Goal: Task Accomplishment & Management: Use online tool/utility

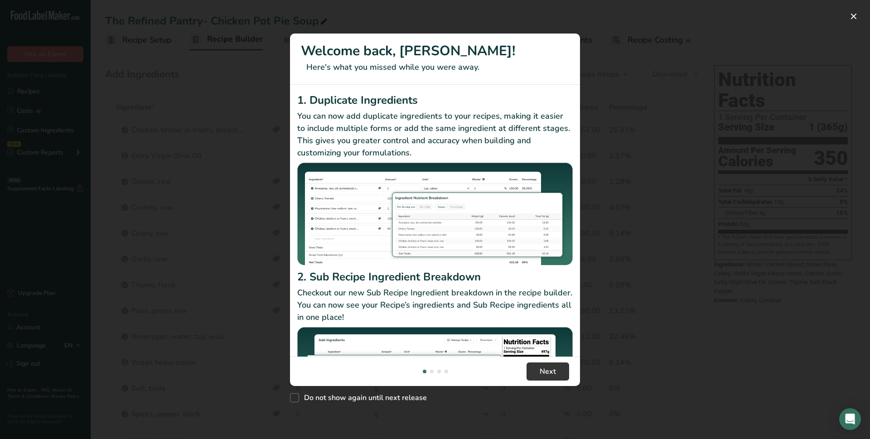
click at [678, 284] on div "New Features" at bounding box center [435, 219] width 870 height 439
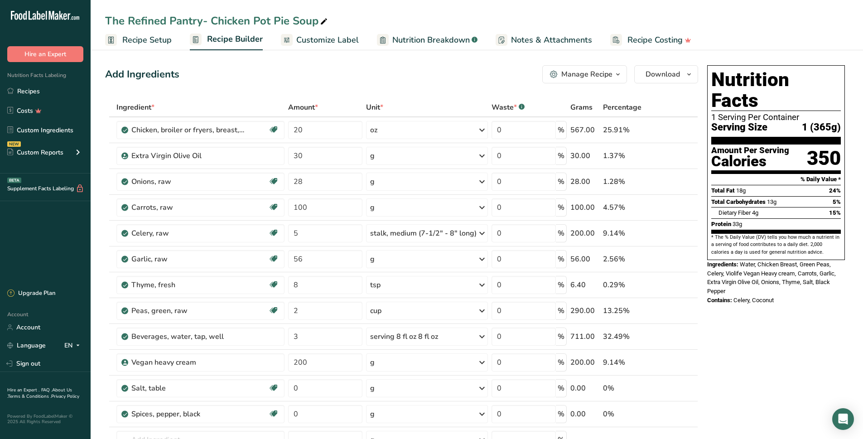
drag, startPoint x: 61, startPoint y: 93, endPoint x: 114, endPoint y: 92, distance: 52.6
click at [61, 93] on link "Recipes" at bounding box center [45, 90] width 91 height 17
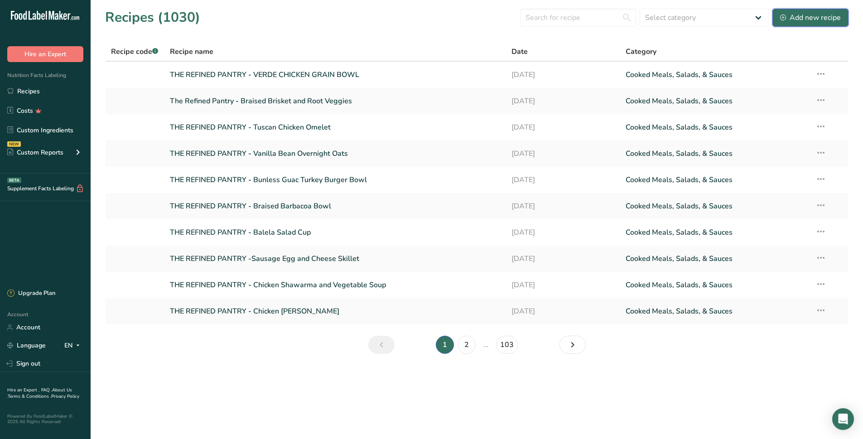
click at [821, 21] on div "Add new recipe" at bounding box center [810, 17] width 61 height 11
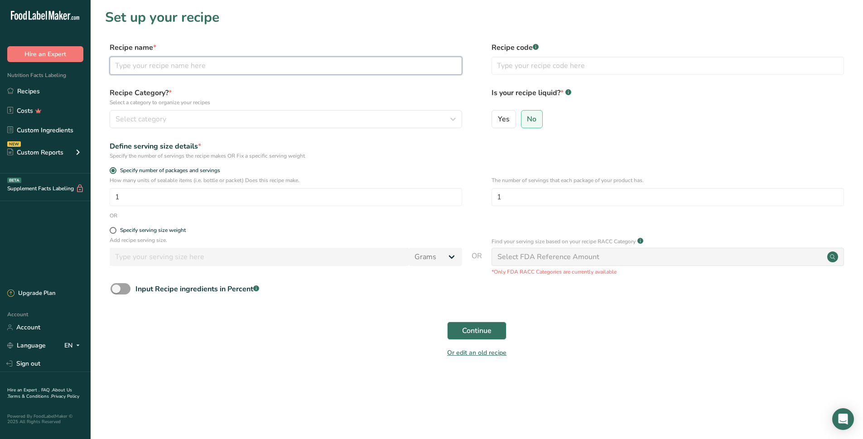
click at [162, 65] on input "text" at bounding box center [286, 66] width 353 height 18
type input "THE REFINED PANTRY - BBQ BRISKET WRAP"
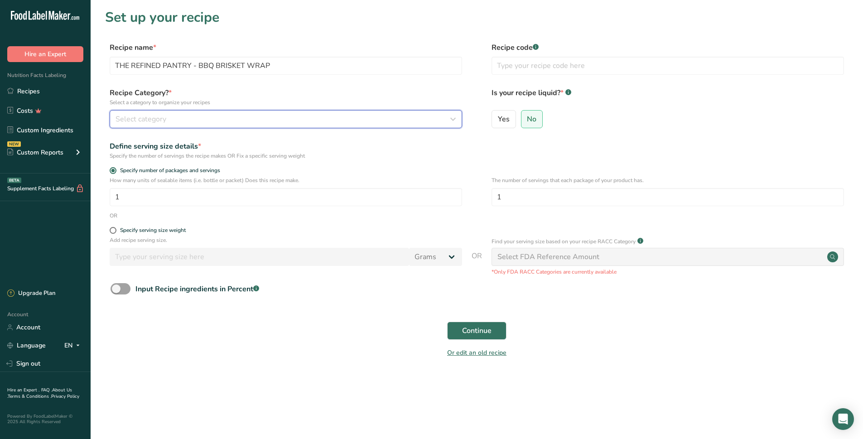
click at [195, 121] on div "Select category" at bounding box center [283, 119] width 335 height 11
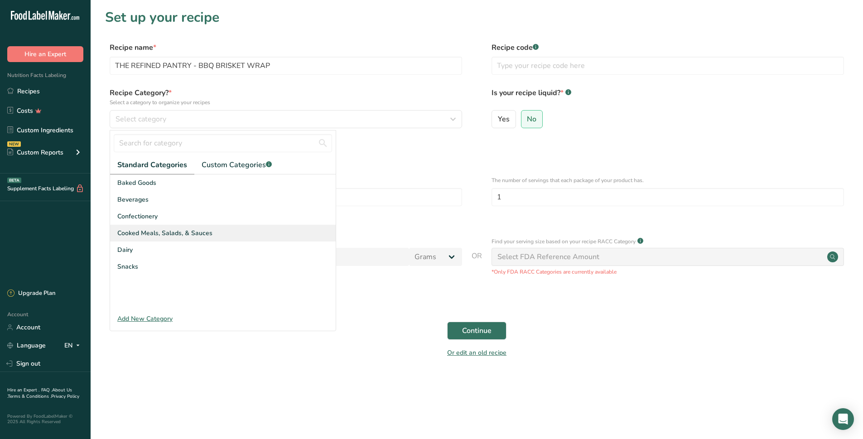
click at [152, 236] on span "Cooked Meals, Salads, & Sauces" at bounding box center [164, 233] width 95 height 10
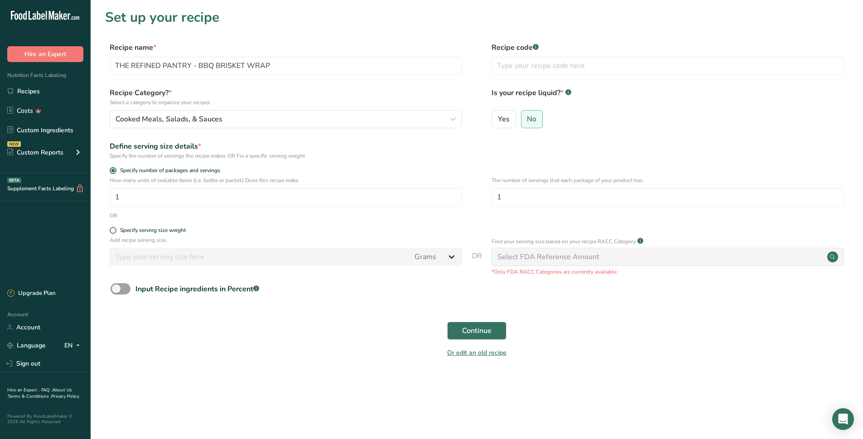
click at [521, 259] on div "Select FDA Reference Amount" at bounding box center [549, 256] width 102 height 11
click at [467, 331] on span "Continue" at bounding box center [476, 330] width 29 height 11
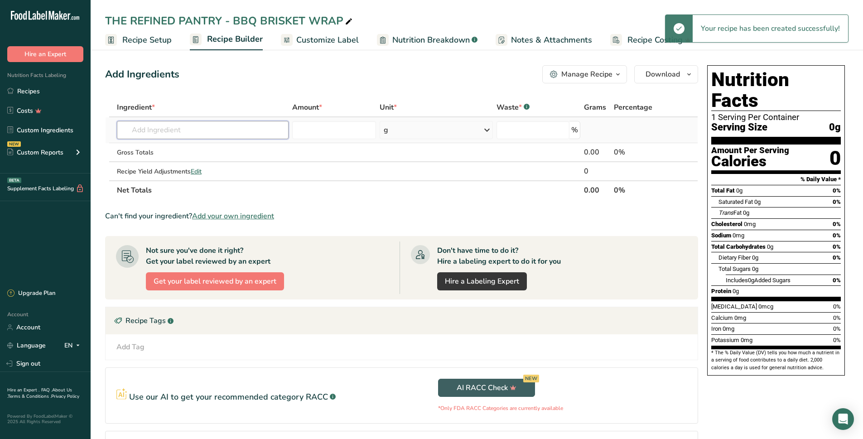
click at [198, 131] on input "text" at bounding box center [203, 130] width 172 height 18
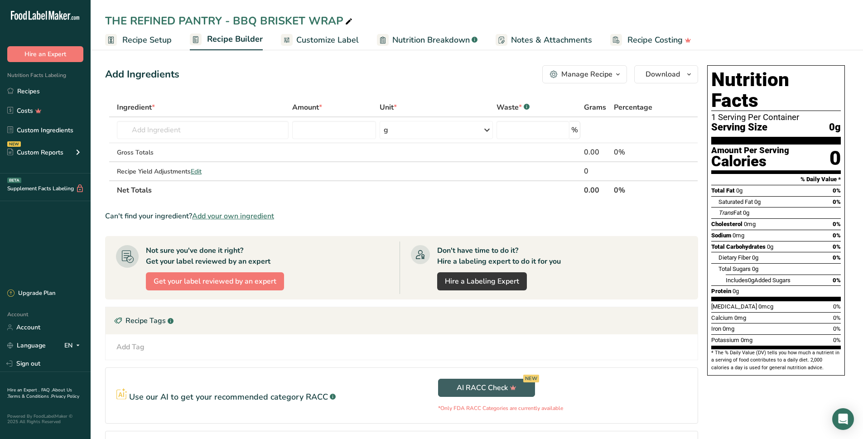
click at [315, 35] on span "Customize Label" at bounding box center [327, 40] width 63 height 12
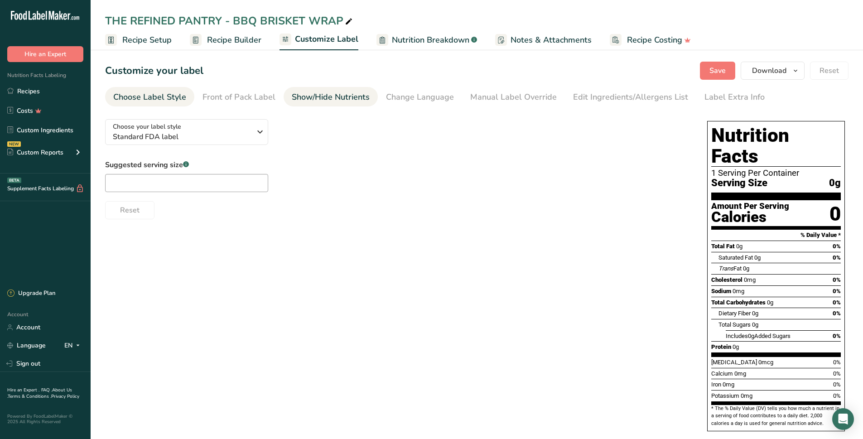
click at [318, 100] on div "Show/Hide Nutrients" at bounding box center [331, 97] width 78 height 12
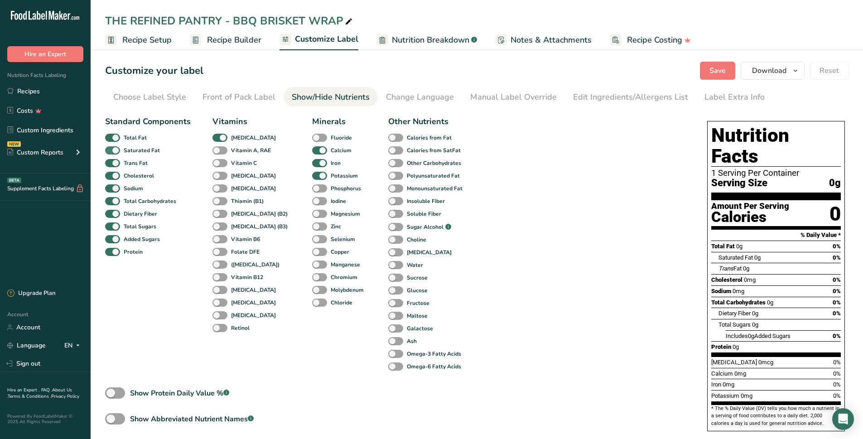
click at [110, 150] on span at bounding box center [112, 150] width 15 height 9
click at [110, 150] on input "Saturated Fat" at bounding box center [108, 150] width 6 height 6
checkbox input "false"
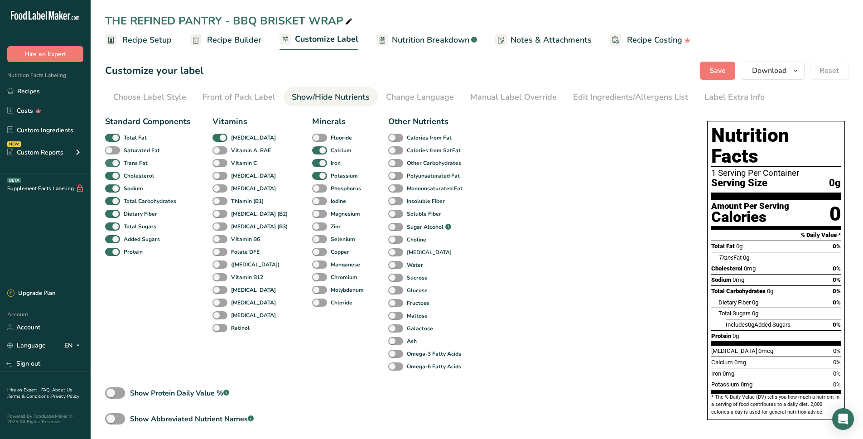
click at [114, 164] on span at bounding box center [112, 163] width 15 height 9
click at [111, 164] on input "Trans Fat" at bounding box center [108, 163] width 6 height 6
checkbox input "false"
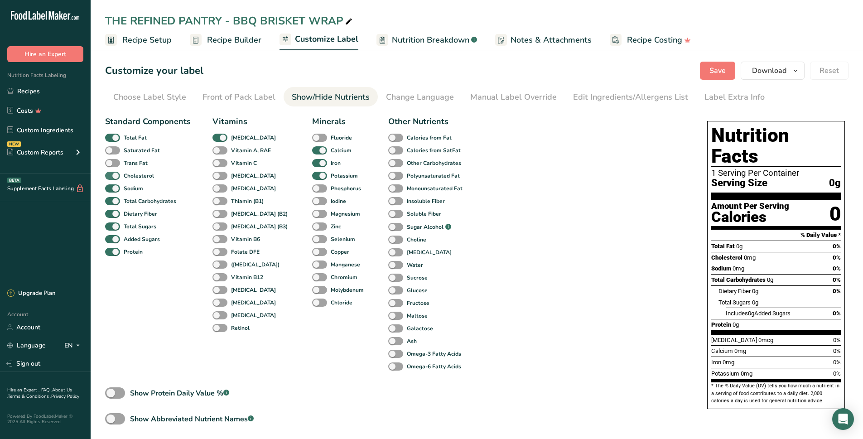
click at [114, 174] on span at bounding box center [112, 176] width 15 height 9
click at [111, 174] on input "Cholesterol" at bounding box center [108, 176] width 6 height 6
checkbox input "false"
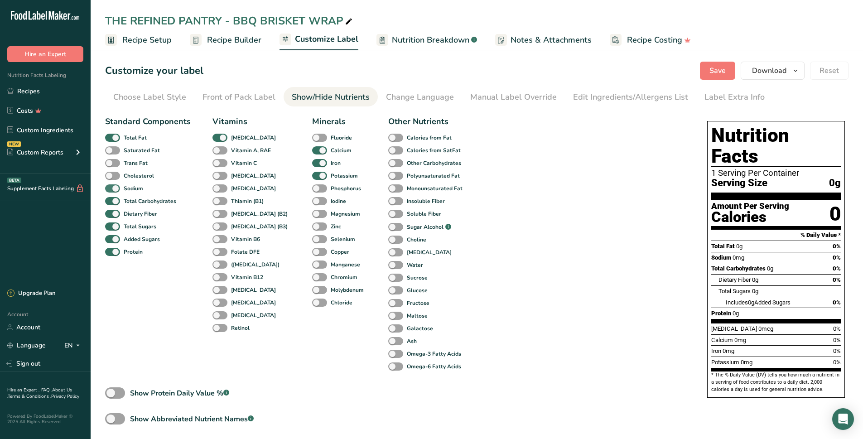
click at [115, 189] on span at bounding box center [112, 188] width 15 height 9
click at [111, 189] on input "Sodium" at bounding box center [108, 188] width 6 height 6
checkbox input "false"
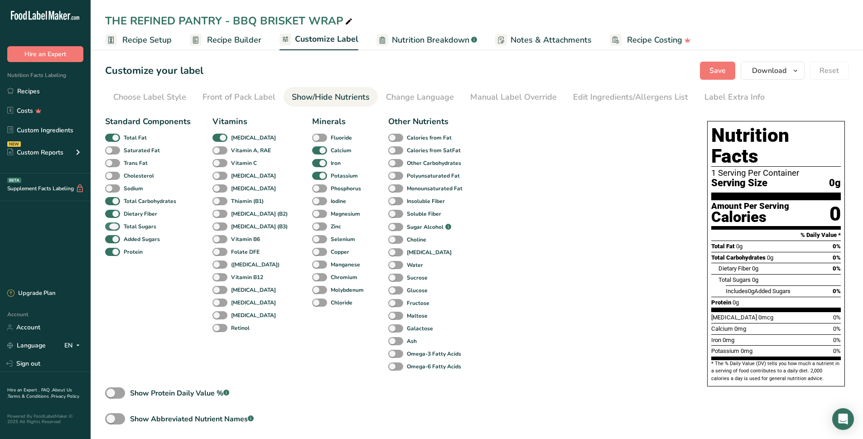
click at [111, 224] on span at bounding box center [112, 226] width 15 height 9
click at [111, 224] on input "Total Sugars" at bounding box center [108, 226] width 6 height 6
checkbox input "false"
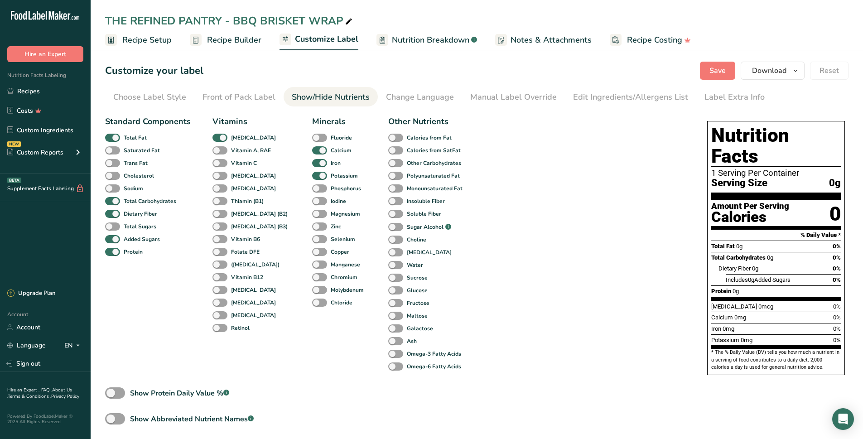
click at [116, 244] on div "Added Sugars" at bounding box center [115, 239] width 21 height 13
click at [115, 241] on span at bounding box center [112, 239] width 15 height 9
click at [111, 241] on input "Added Sugars" at bounding box center [108, 239] width 6 height 6
checkbox input "false"
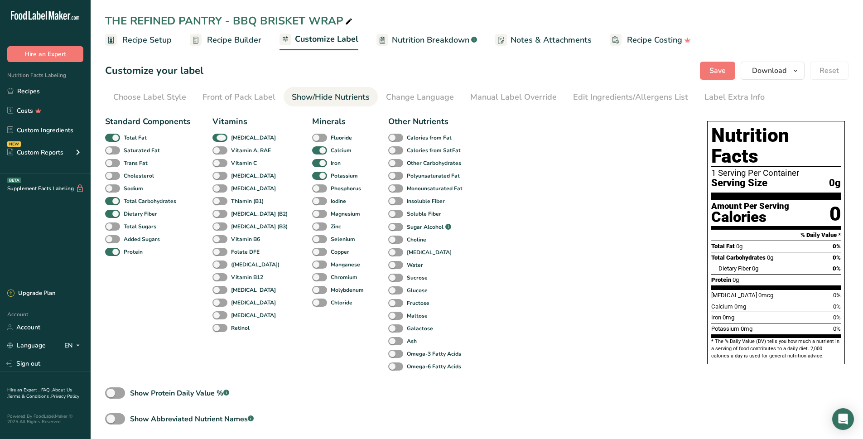
drag, startPoint x: 217, startPoint y: 137, endPoint x: 248, endPoint y: 142, distance: 31.7
click at [217, 137] on span at bounding box center [220, 138] width 15 height 9
click at [217, 137] on input "[MEDICAL_DATA]" at bounding box center [216, 138] width 6 height 6
checkbox input "false"
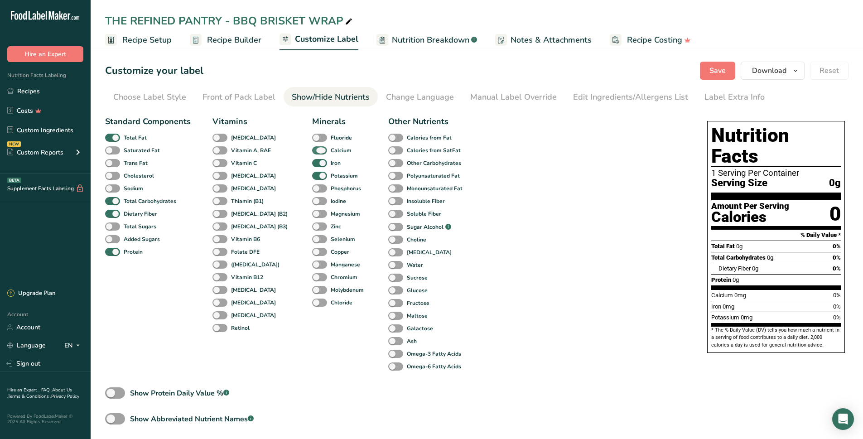
click at [312, 148] on span at bounding box center [319, 150] width 15 height 9
click at [312, 148] on input "Calcium" at bounding box center [315, 150] width 6 height 6
checkbox input "false"
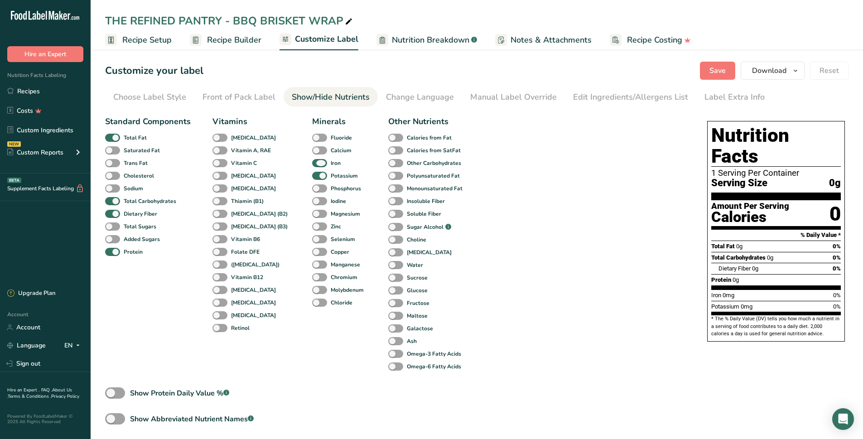
drag, startPoint x: 307, startPoint y: 161, endPoint x: 307, endPoint y: 170, distance: 8.6
click at [312, 162] on span at bounding box center [319, 163] width 15 height 9
click at [312, 162] on input "Iron" at bounding box center [315, 163] width 6 height 6
checkbox input "false"
click at [312, 176] on span at bounding box center [319, 176] width 15 height 9
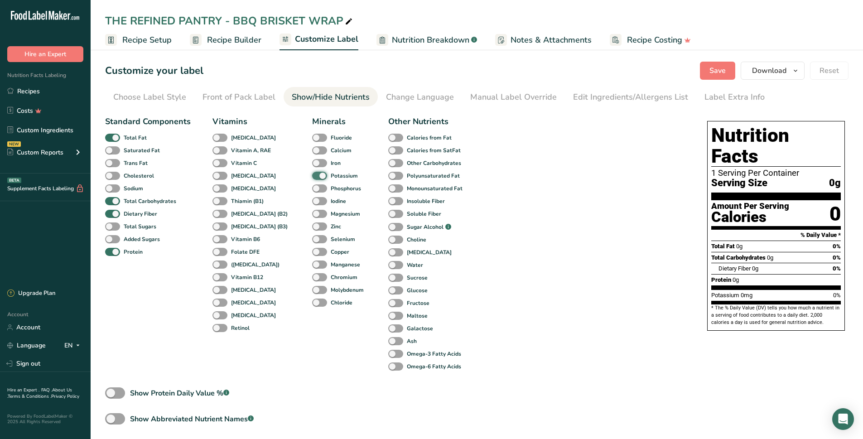
click at [312, 176] on input "Potassium" at bounding box center [315, 176] width 6 height 6
checkbox input "false"
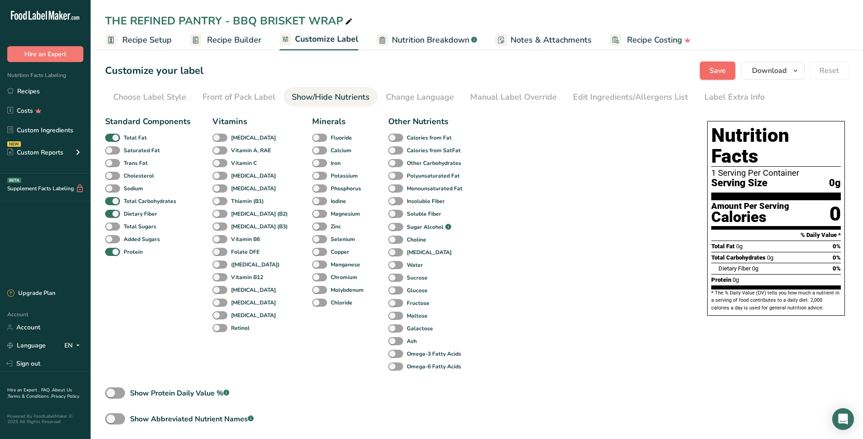
click at [718, 72] on span "Save" at bounding box center [718, 70] width 16 height 11
click at [27, 90] on link "Recipes" at bounding box center [45, 90] width 91 height 17
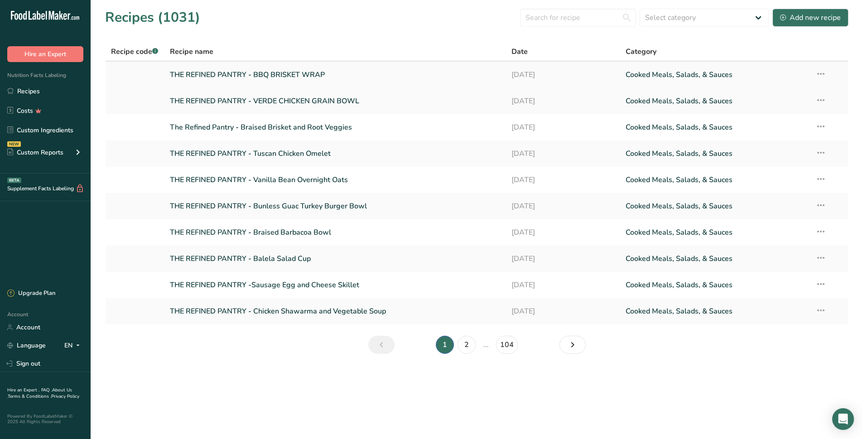
click at [280, 76] on link "THE REFINED PANTRY - BBQ BRISKET WRAP" at bounding box center [335, 74] width 331 height 19
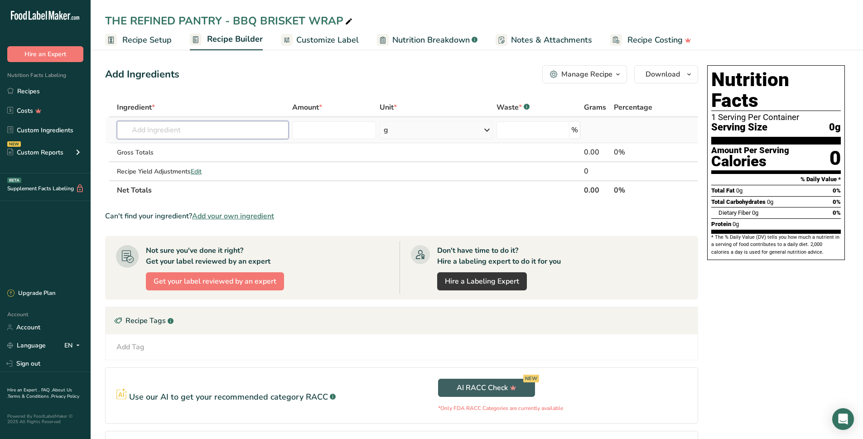
click at [207, 132] on input "text" at bounding box center [203, 130] width 172 height 18
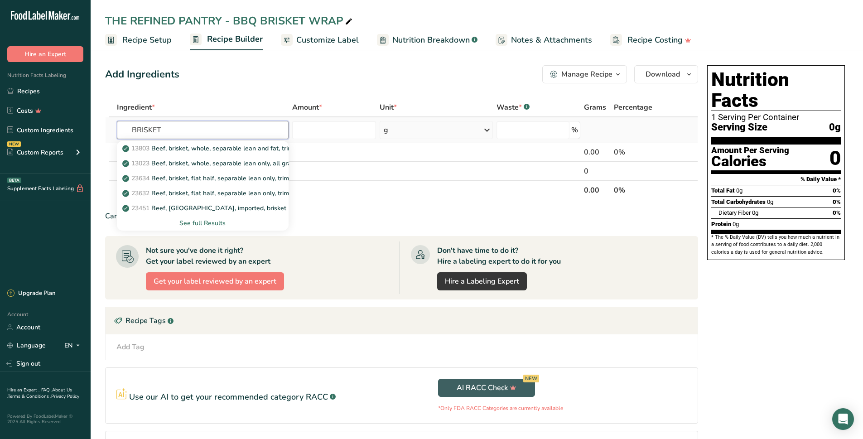
type input "BRISKET"
click at [198, 224] on div "See full Results" at bounding box center [202, 223] width 157 height 10
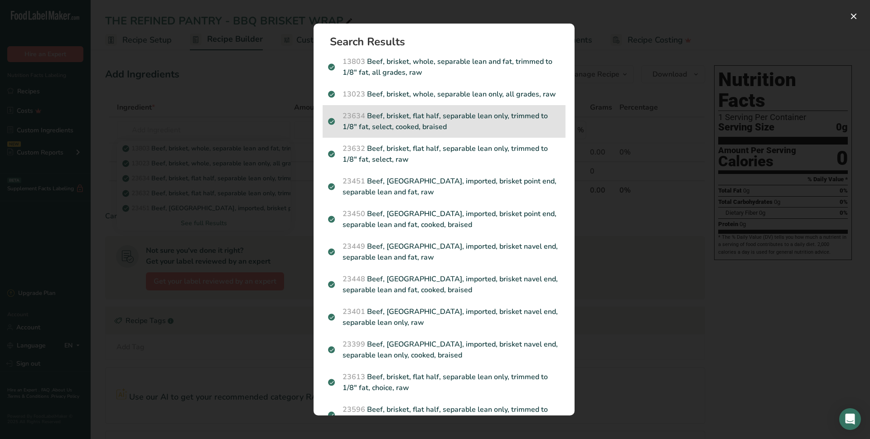
click at [407, 132] on p "23634 Beef, brisket, flat half, separable lean only, trimmed to 1/8" fat, selec…" at bounding box center [444, 122] width 232 height 22
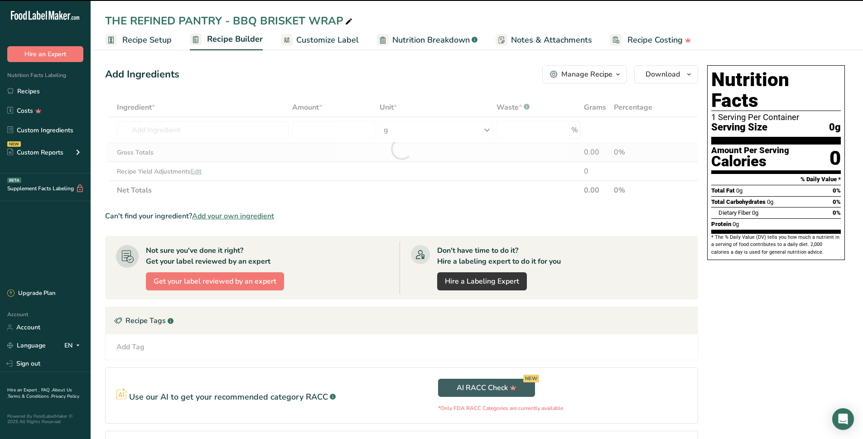
type input "0"
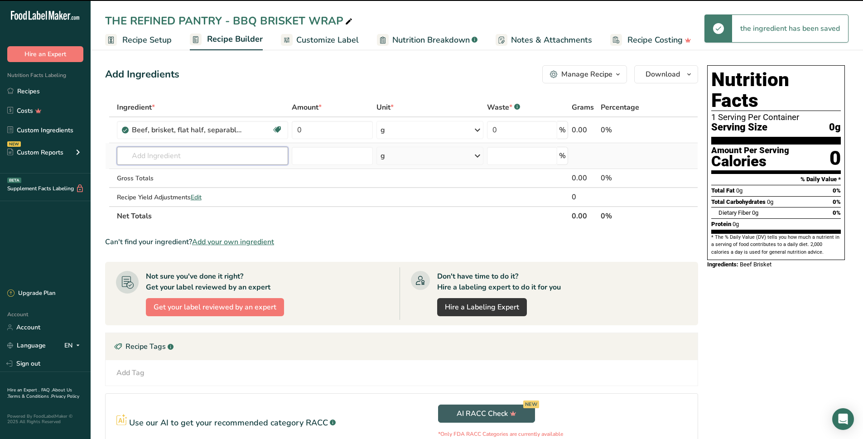
click at [175, 162] on input "text" at bounding box center [203, 156] width 172 height 18
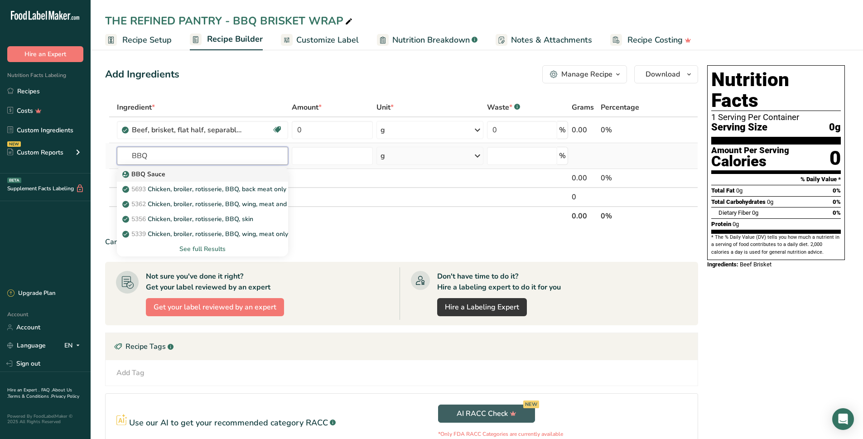
type input "BBQ"
click at [169, 172] on div "BBQ Sauce" at bounding box center [195, 174] width 143 height 10
type input "BBQ Sauce"
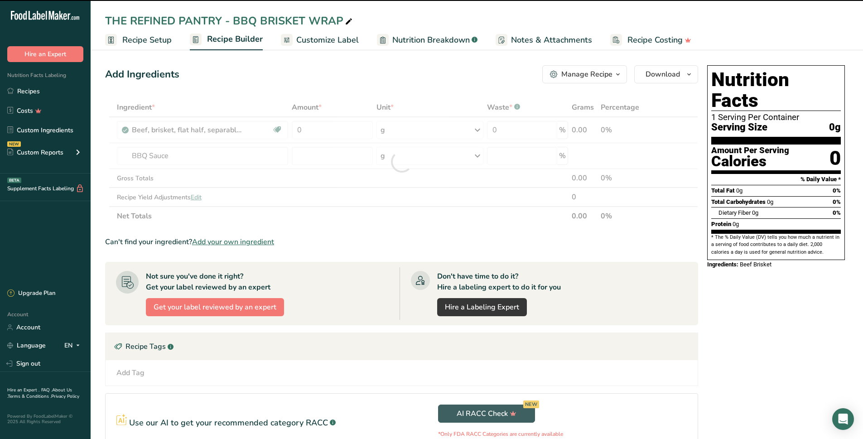
type input "0"
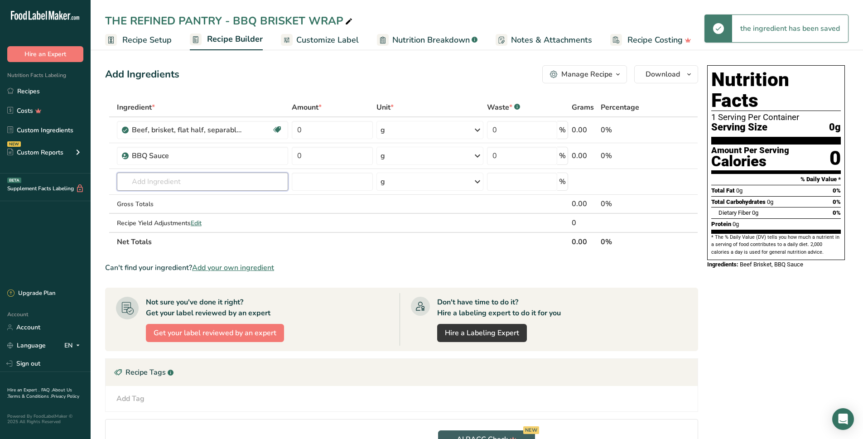
click at [176, 174] on input "text" at bounding box center [203, 182] width 172 height 18
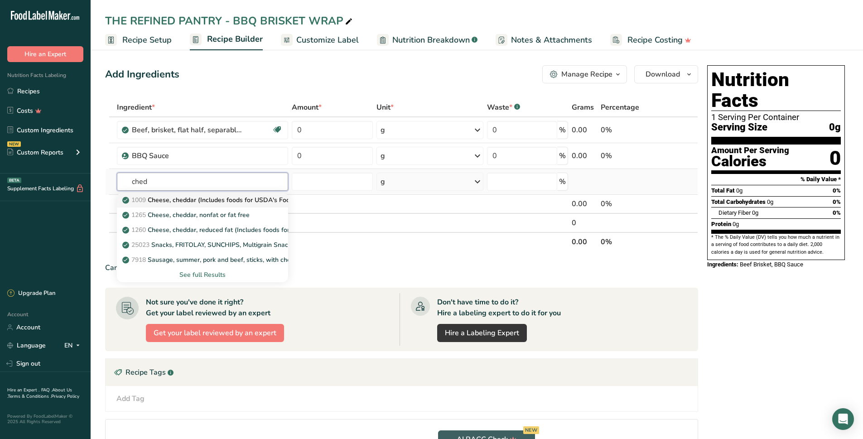
type input "ched"
click at [180, 204] on p "1009 Cheese, cheddar (Includes foods for USDA's Food Distribution Program)" at bounding box center [241, 200] width 234 height 10
type input "Cheese, cheddar (Includes foods for USDA's Food Distribution Program)"
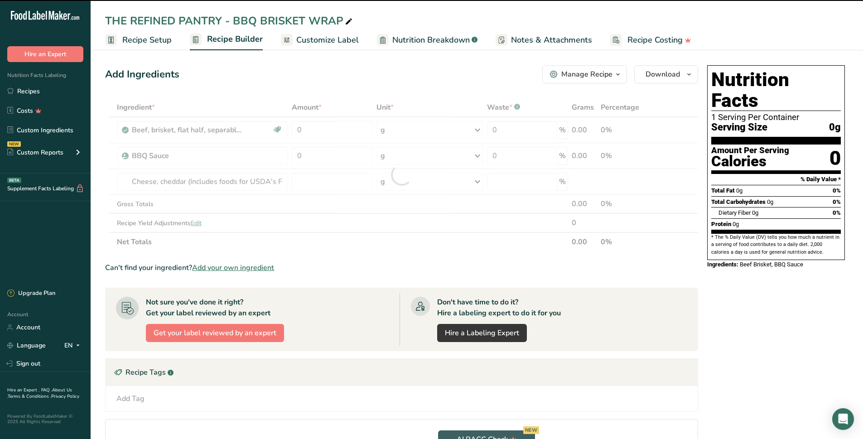
type input "0"
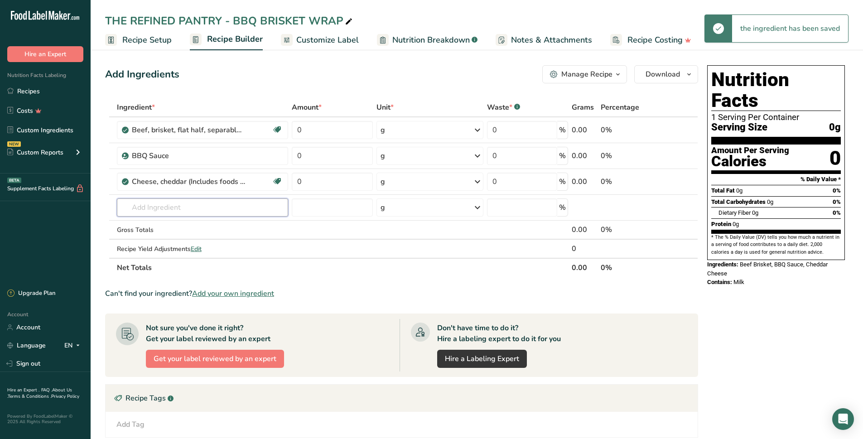
click at [175, 201] on input "text" at bounding box center [203, 207] width 172 height 18
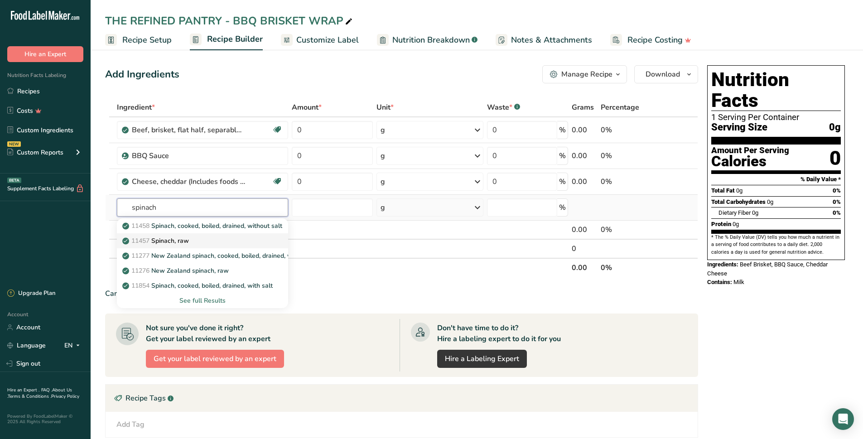
type input "spinach"
click at [180, 244] on p "11457 Spinach, raw" at bounding box center [156, 241] width 65 height 10
type input "Spinach, raw"
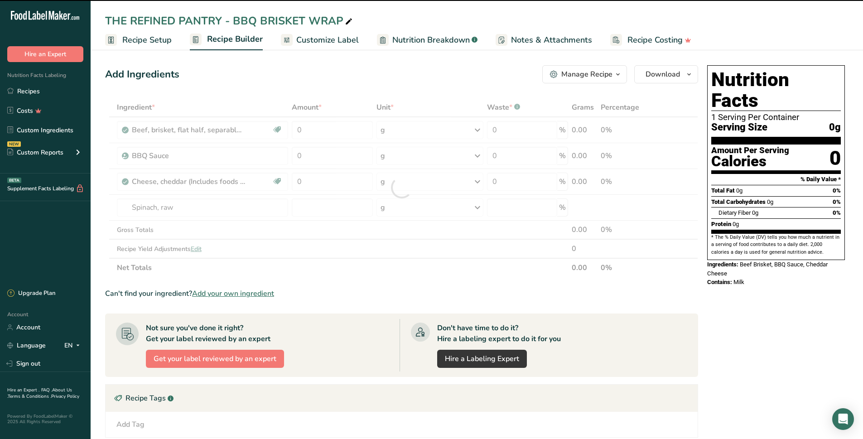
type input "0"
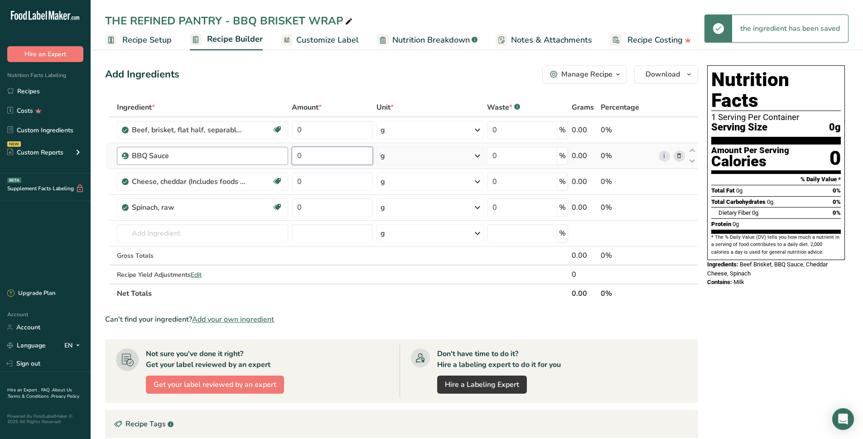
drag, startPoint x: 317, startPoint y: 159, endPoint x: 264, endPoint y: 161, distance: 53.5
click at [264, 161] on tr "BBQ Sauce 0 g Weight Units g kg mg See more Volume Units l Volume units require…" at bounding box center [402, 156] width 592 height 26
type input "32"
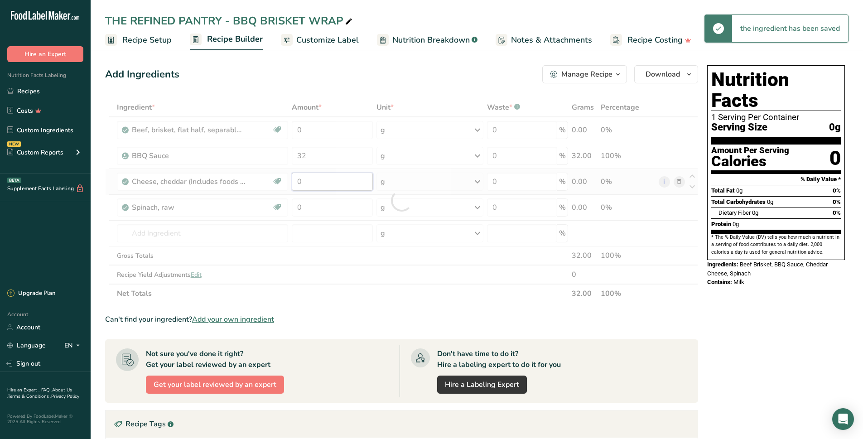
click at [276, 185] on div "Ingredient * Amount * Unit * Waste * .a-a{fill:#347362;}.b-a{fill:#fff;} Grams …" at bounding box center [401, 200] width 593 height 205
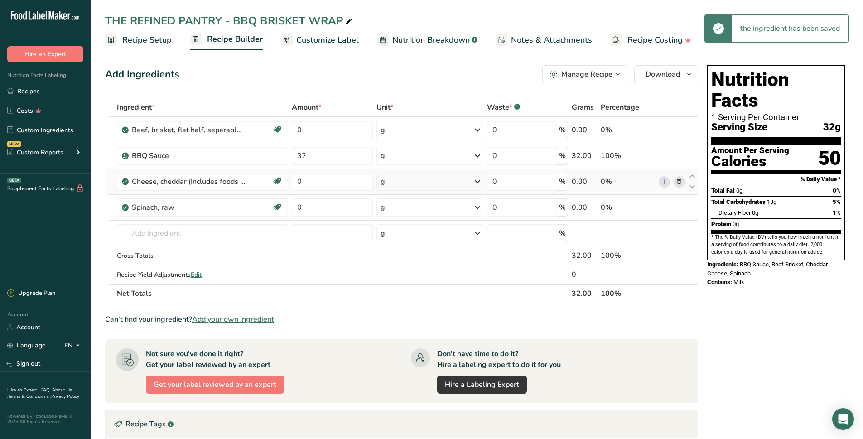
click at [400, 180] on div "Ingredient * Amount * Unit * Waste * .a-a{fill:#347362;}.b-a{fill:#fff;} Grams …" at bounding box center [401, 200] width 593 height 205
click at [396, 182] on div "g" at bounding box center [430, 182] width 107 height 18
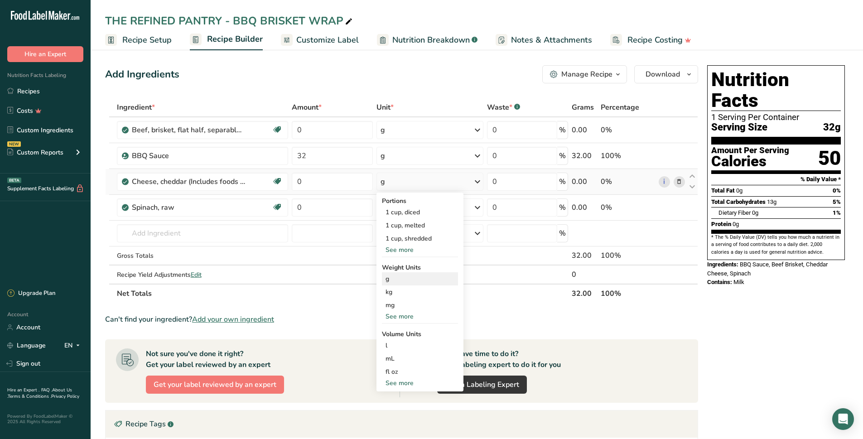
click at [395, 281] on div "g" at bounding box center [420, 278] width 76 height 13
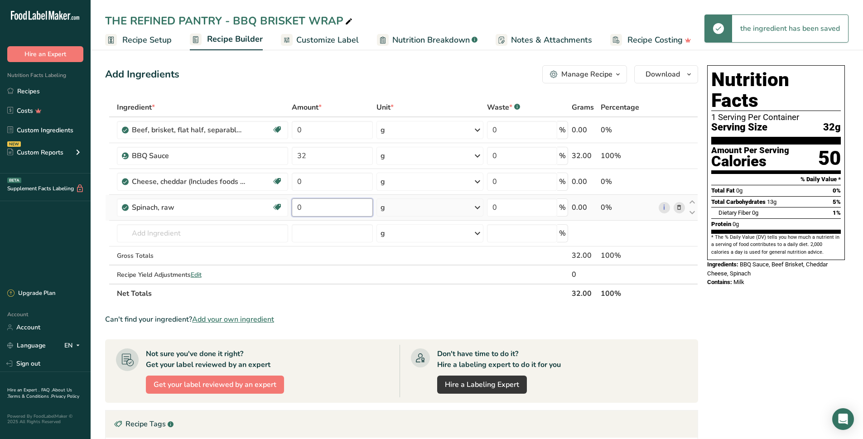
drag, startPoint x: 327, startPoint y: 206, endPoint x: 299, endPoint y: 207, distance: 28.1
click at [299, 207] on input "0" at bounding box center [332, 207] width 81 height 18
type input "30"
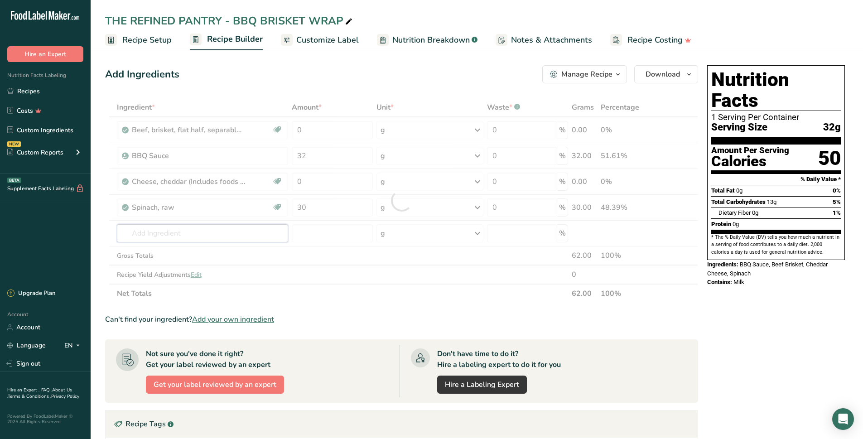
click at [194, 233] on div "Ingredient * Amount * Unit * Waste * .a-a{fill:#347362;}.b-a{fill:#fff;} Grams …" at bounding box center [401, 200] width 593 height 205
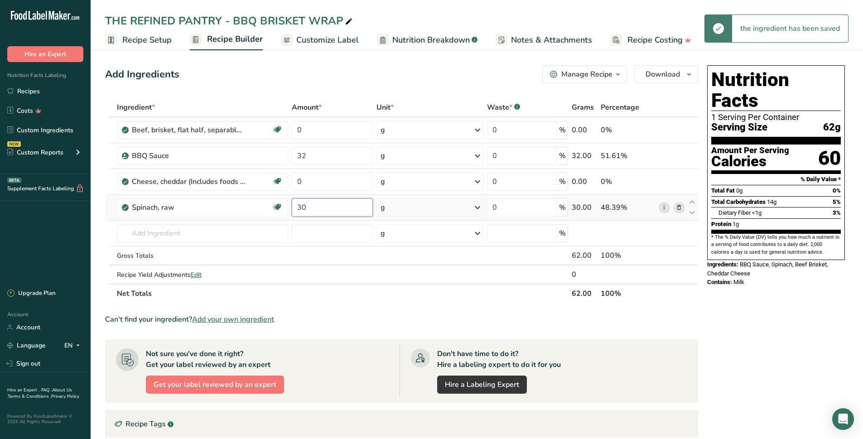
drag, startPoint x: 320, startPoint y: 208, endPoint x: 295, endPoint y: 208, distance: 25.8
click at [295, 208] on input "30" at bounding box center [332, 207] width 81 height 18
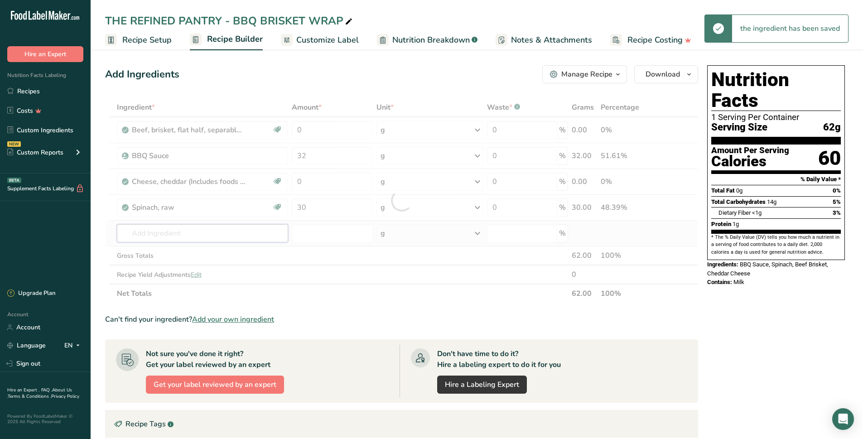
click at [216, 230] on div "Ingredient * Amount * Unit * Waste * .a-a{fill:#347362;}.b-a{fill:#fff;} Grams …" at bounding box center [401, 200] width 593 height 205
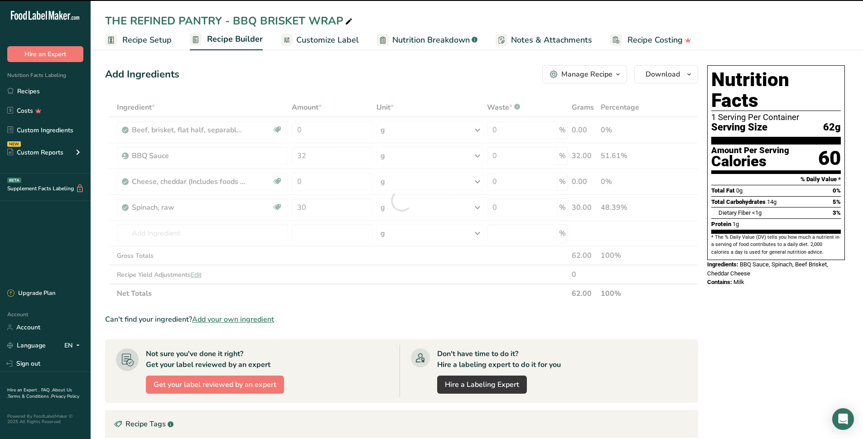
click at [306, 179] on div at bounding box center [401, 200] width 593 height 205
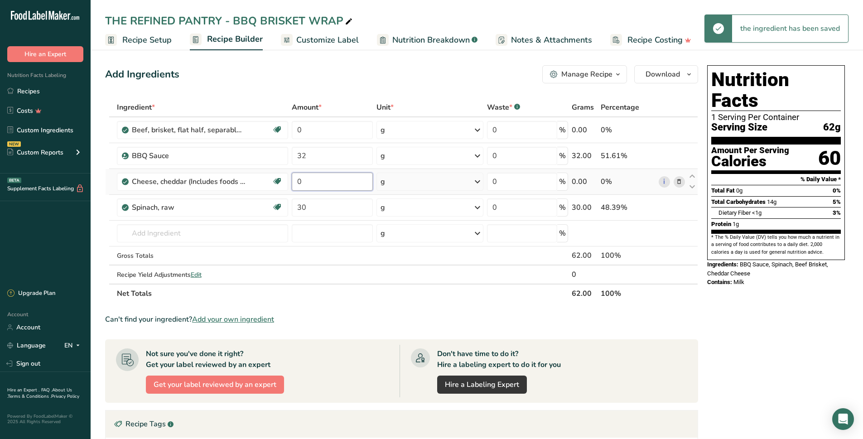
drag, startPoint x: 313, startPoint y: 180, endPoint x: 300, endPoint y: 182, distance: 12.4
click at [303, 181] on input "0" at bounding box center [332, 182] width 81 height 18
type input "30"
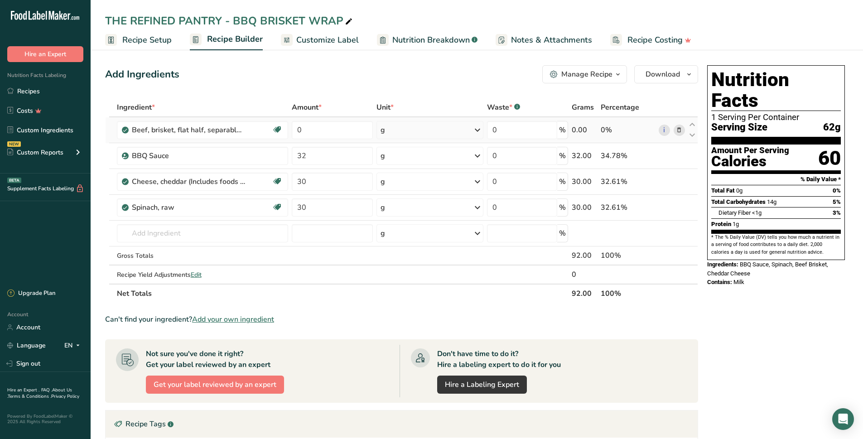
click at [411, 124] on div "Ingredient * Amount * Unit * Waste * .a-a{fill:#347362;}.b-a{fill:#fff;} Grams …" at bounding box center [401, 200] width 593 height 205
click at [468, 130] on div "g" at bounding box center [430, 130] width 107 height 18
click at [398, 243] on div "See more" at bounding box center [420, 242] width 76 height 10
click at [391, 261] on div "lb" at bounding box center [420, 257] width 76 height 13
click at [417, 128] on div "lb" at bounding box center [429, 130] width 107 height 18
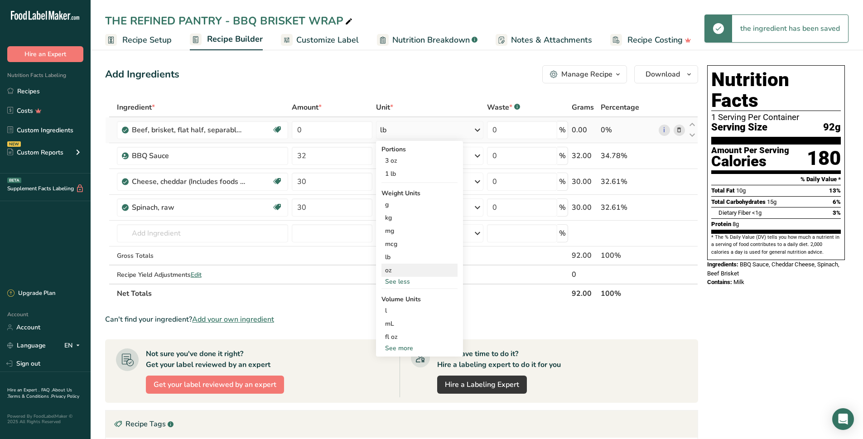
click at [389, 266] on div "oz" at bounding box center [420, 270] width 76 height 13
click at [299, 130] on input "0" at bounding box center [332, 130] width 81 height 18
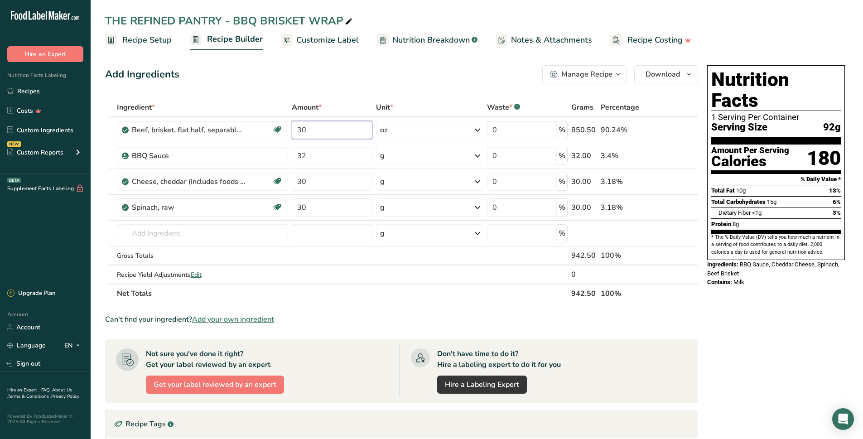
type input "30"
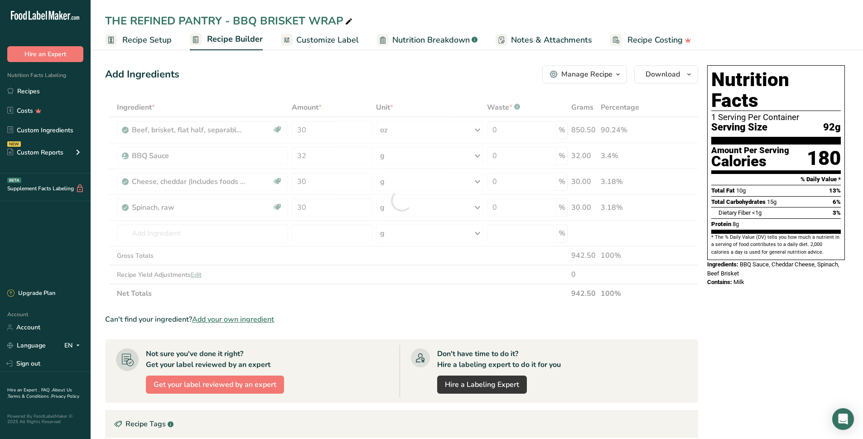
click at [735, 303] on div "Nutrition Facts 1 Serving Per Container Serving Size 92g Amount Per Serving Cal…" at bounding box center [776, 342] width 145 height 561
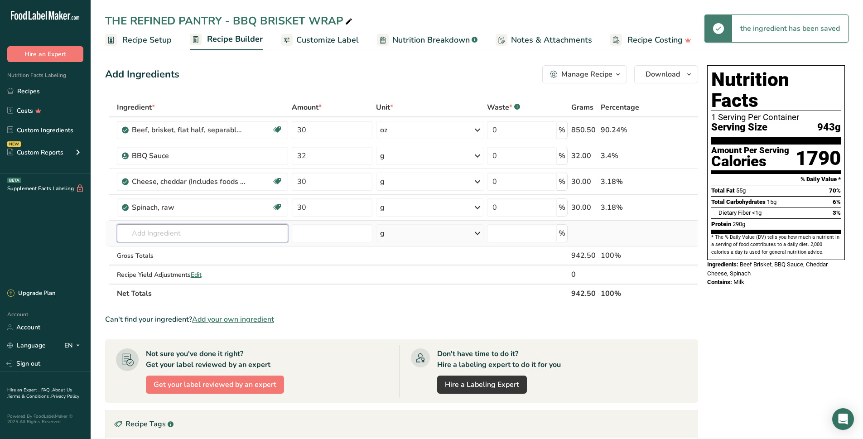
click at [183, 237] on input "text" at bounding box center [203, 233] width 172 height 18
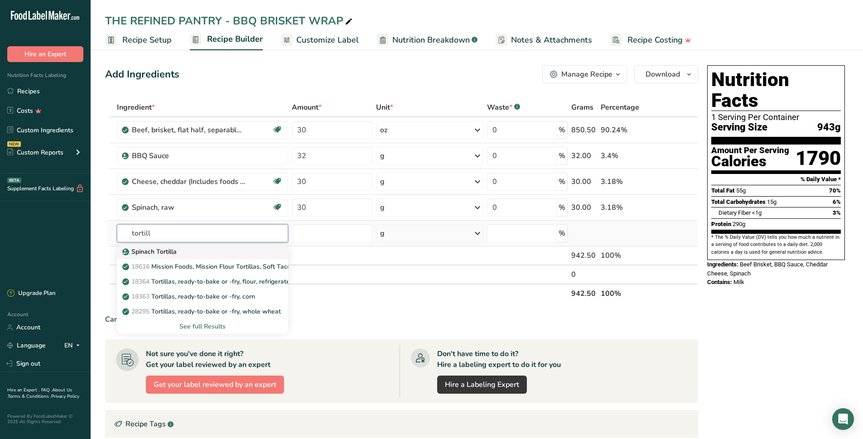
type input "tortill"
click at [158, 252] on p "Spinach Tortilla" at bounding box center [150, 252] width 53 height 10
type input "Spinach Tortilla"
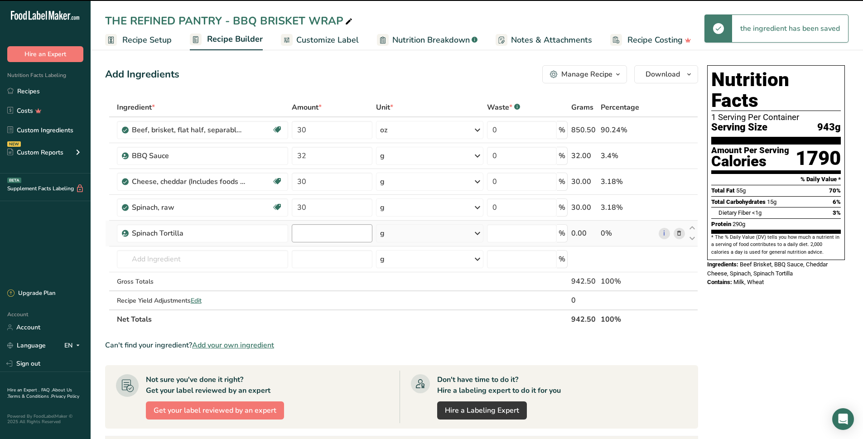
type input "0"
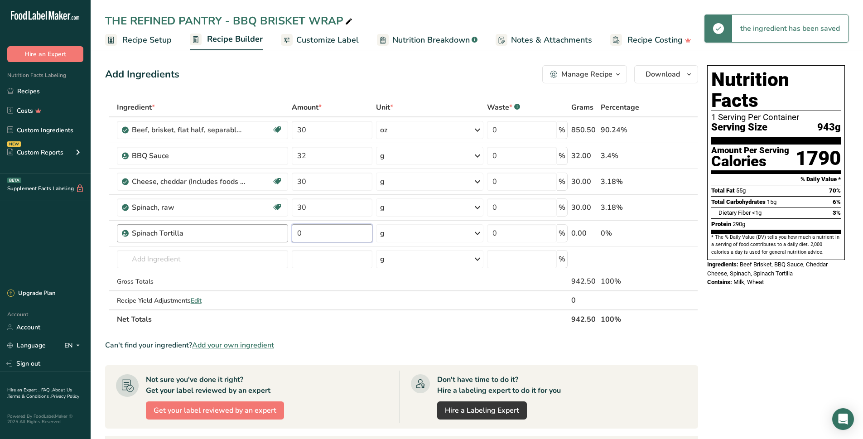
drag, startPoint x: 330, startPoint y: 234, endPoint x: 287, endPoint y: 236, distance: 43.1
click at [287, 236] on tr "Spinach Tortilla 0 g Weight Units g kg mg See more Volume Units l Volume units …" at bounding box center [402, 234] width 592 height 26
type input "65"
click at [802, 326] on div "Nutrition Facts 1 Serving Per Container Serving Size 943g Amount Per Serving Ca…" at bounding box center [776, 365] width 145 height 606
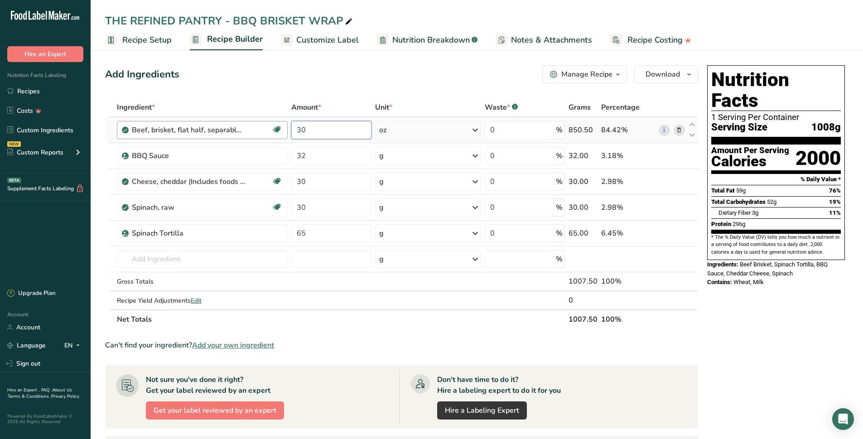
drag, startPoint x: 337, startPoint y: 129, endPoint x: 272, endPoint y: 128, distance: 65.3
click at [272, 128] on tr "Beef, brisket, flat half, separable lean only, trimmed to 1/8" fat, select, coo…" at bounding box center [402, 130] width 592 height 26
click at [762, 328] on div "Nutrition Facts 1 Serving Per Container Serving Size 1008g Amount Per Serving C…" at bounding box center [776, 365] width 145 height 606
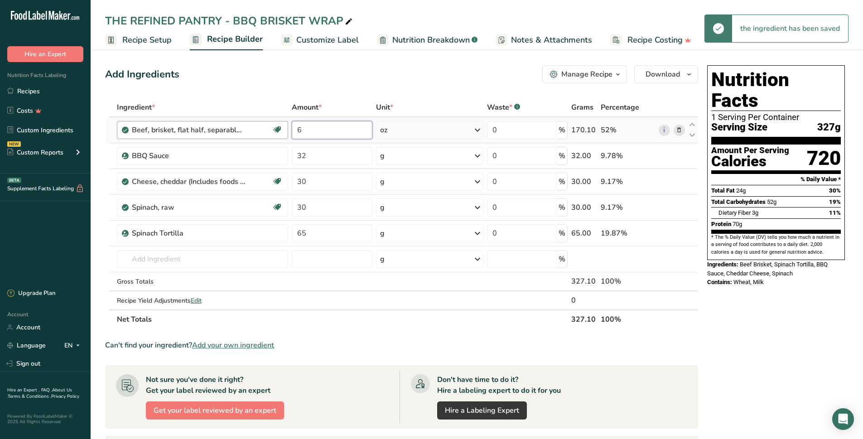
drag, startPoint x: 323, startPoint y: 131, endPoint x: 285, endPoint y: 132, distance: 37.2
click at [285, 132] on tr "Beef, brisket, flat half, separable lean only, trimmed to 1/8" fat, select, coo…" at bounding box center [402, 130] width 592 height 26
type input "5"
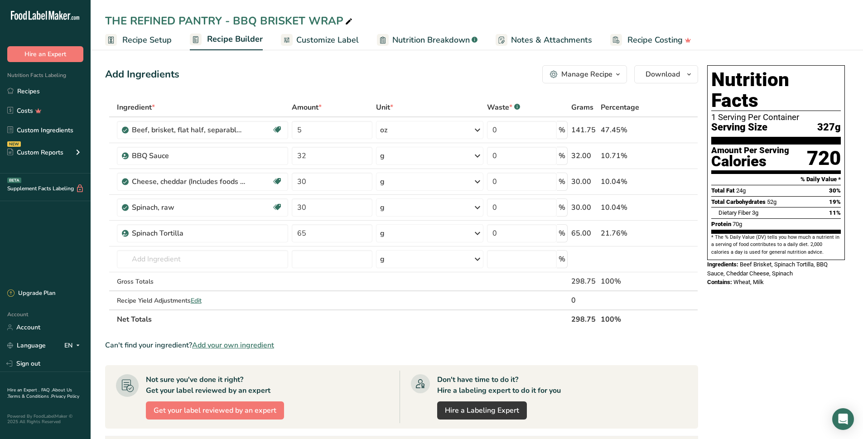
click at [737, 315] on div "Nutrition Facts 1 Serving Per Container Serving Size 327g Amount Per Serving Ca…" at bounding box center [776, 365] width 145 height 606
drag, startPoint x: 330, startPoint y: 230, endPoint x: 249, endPoint y: 233, distance: 80.7
click at [250, 233] on tr "Spinach Tortilla 65 g Weight Units g kg mg See more Volume Units l Volume units…" at bounding box center [402, 234] width 592 height 26
type input "60"
click at [745, 315] on div "Nutrition Facts 1 Serving Per Container Serving Size 299g Amount Per Serving Ca…" at bounding box center [776, 365] width 145 height 606
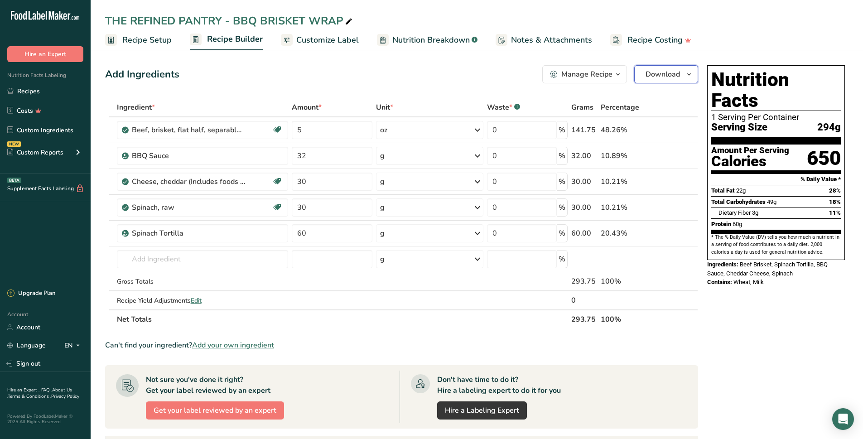
click at [666, 74] on span "Download" at bounding box center [663, 74] width 34 height 11
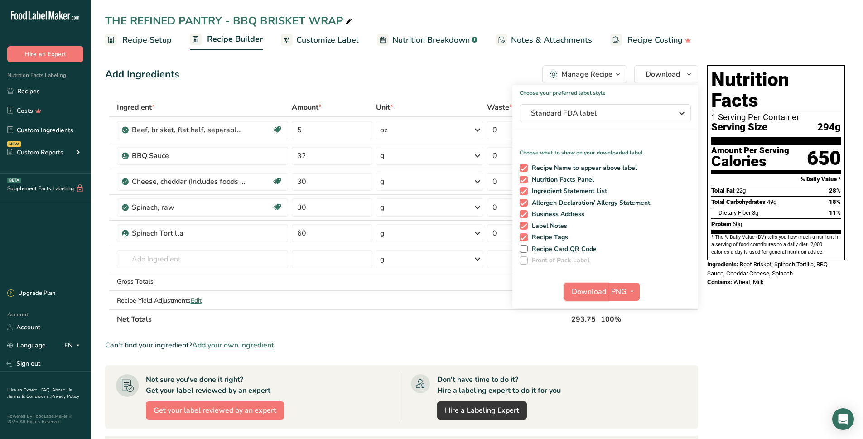
click at [591, 291] on span "Download" at bounding box center [589, 291] width 34 height 11
